Goal: Information Seeking & Learning: Learn about a topic

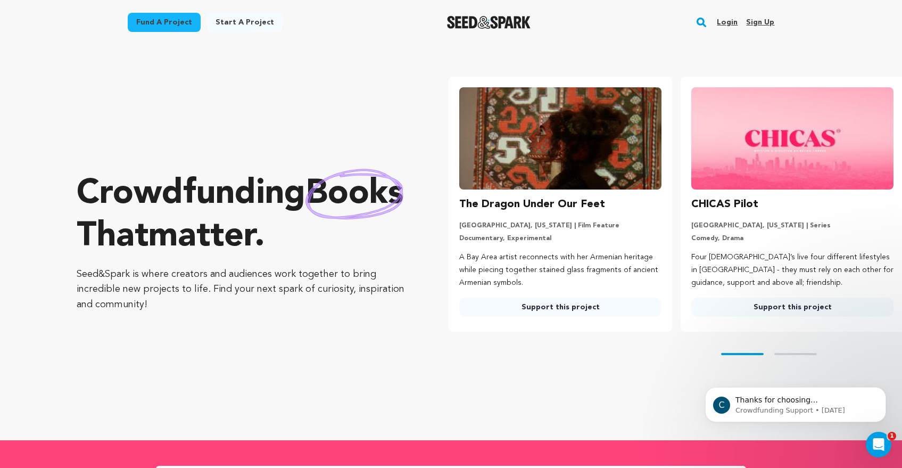
click at [701, 29] on button "Search" at bounding box center [701, 23] width 13 height 28
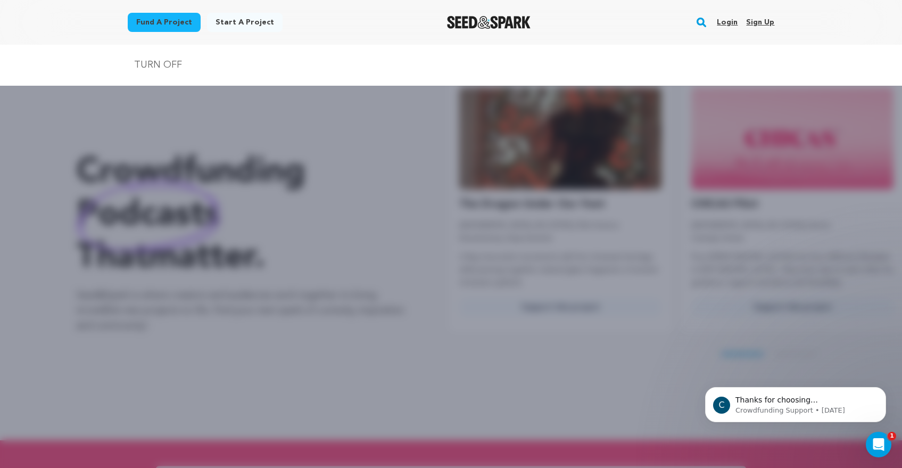
type input "TURN OFF"
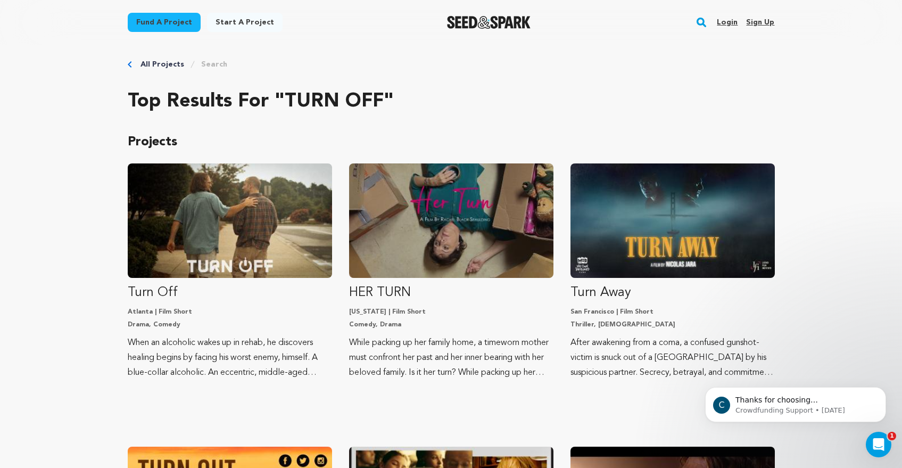
scroll to position [6, 0]
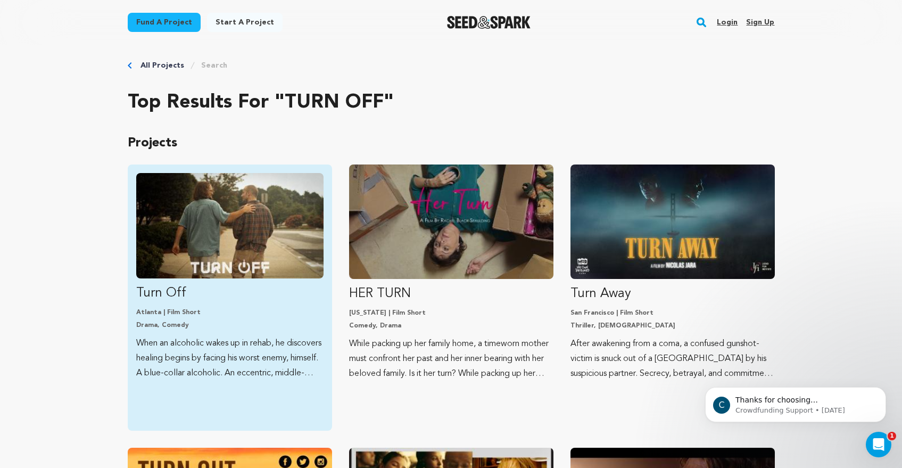
click at [175, 215] on img "Fund Turn Off" at bounding box center [229, 225] width 187 height 105
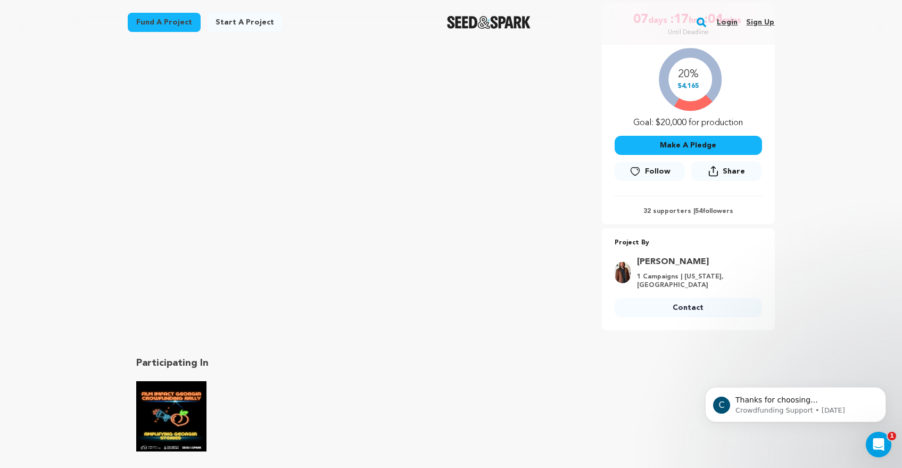
scroll to position [203, 0]
